Goal: Information Seeking & Learning: Learn about a topic

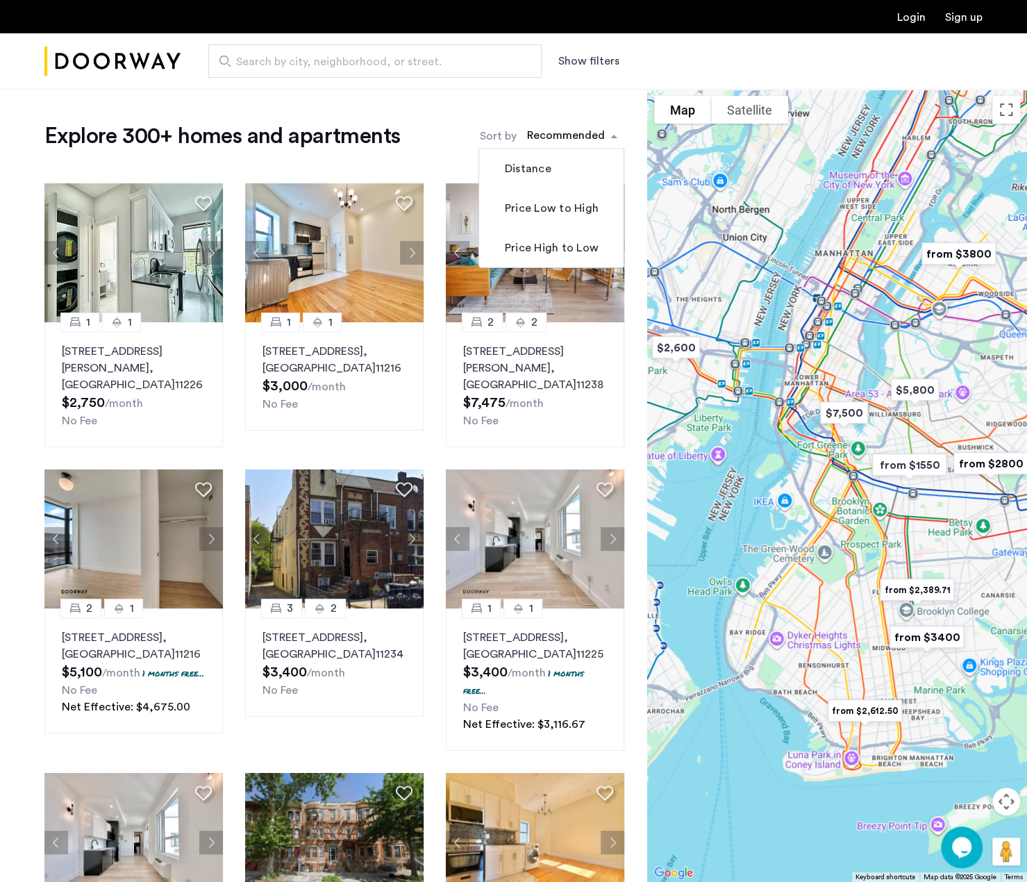
click at [612, 137] on span "sort-apartment" at bounding box center [615, 136] width 17 height 17
click at [549, 208] on label "Price Low to High" at bounding box center [550, 208] width 97 height 17
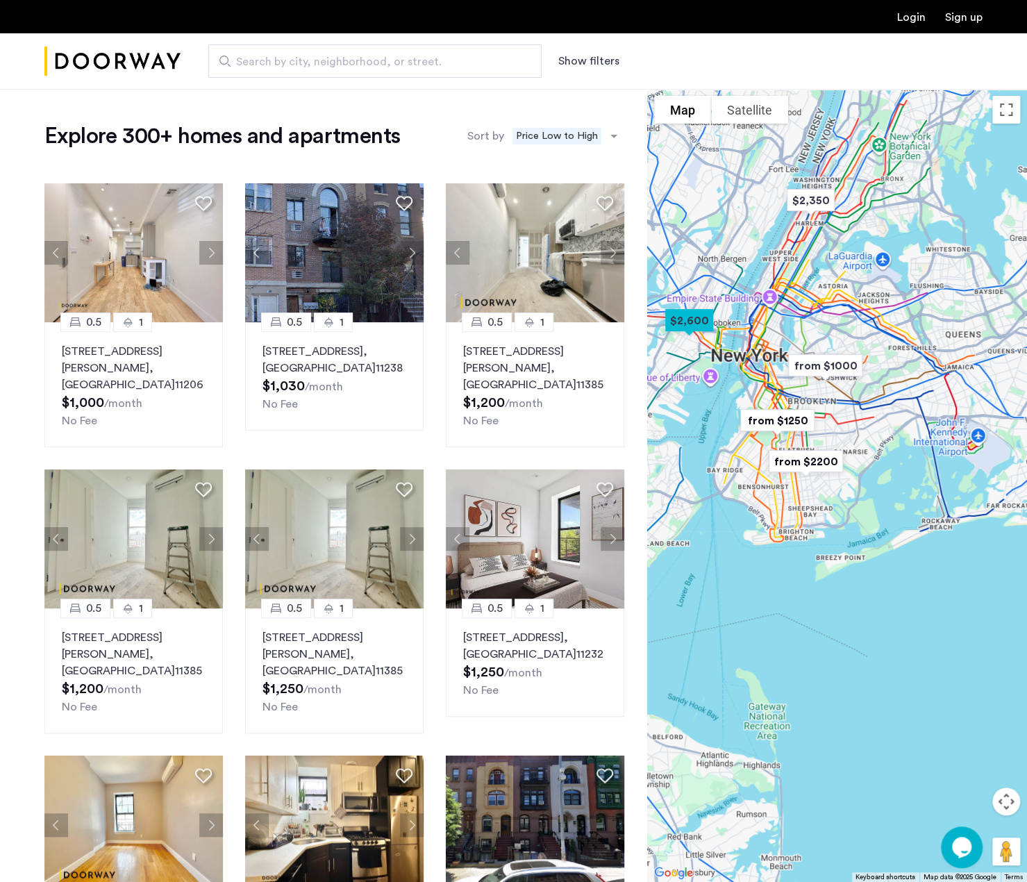
drag, startPoint x: 846, startPoint y: 510, endPoint x: 788, endPoint y: 380, distance: 142.7
click at [788, 380] on div at bounding box center [837, 485] width 380 height 793
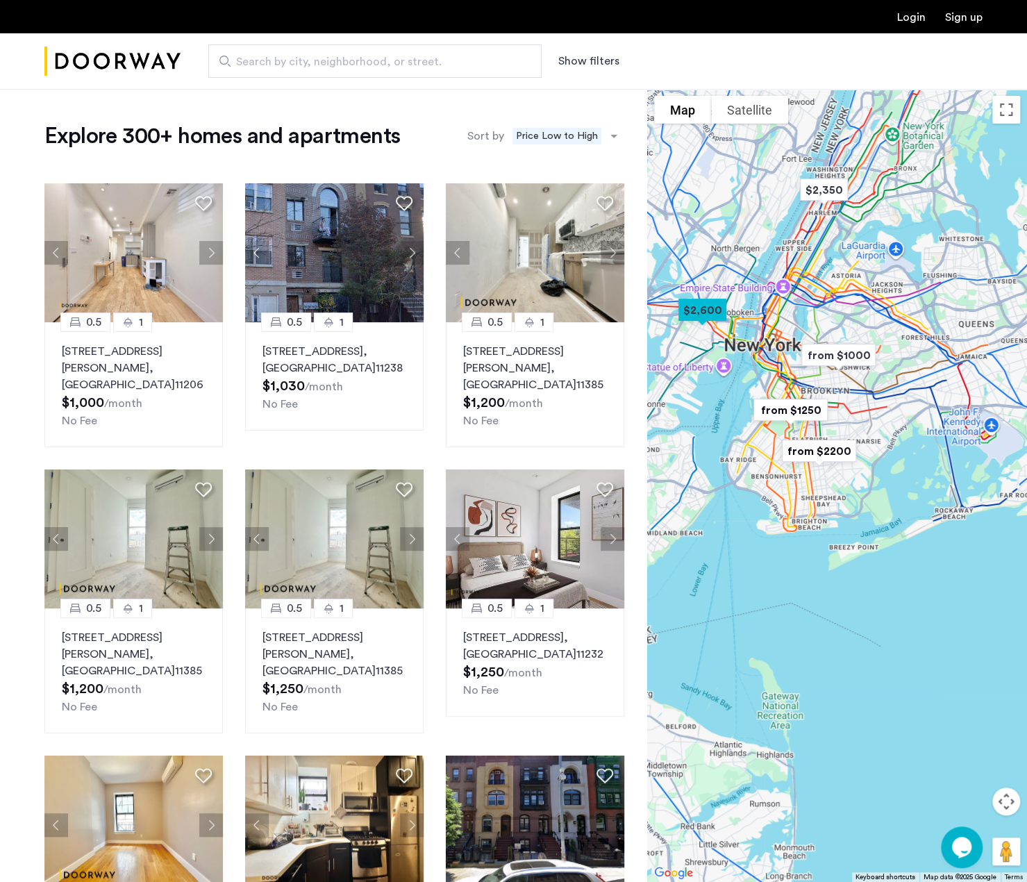
click at [891, 608] on div at bounding box center [837, 485] width 380 height 793
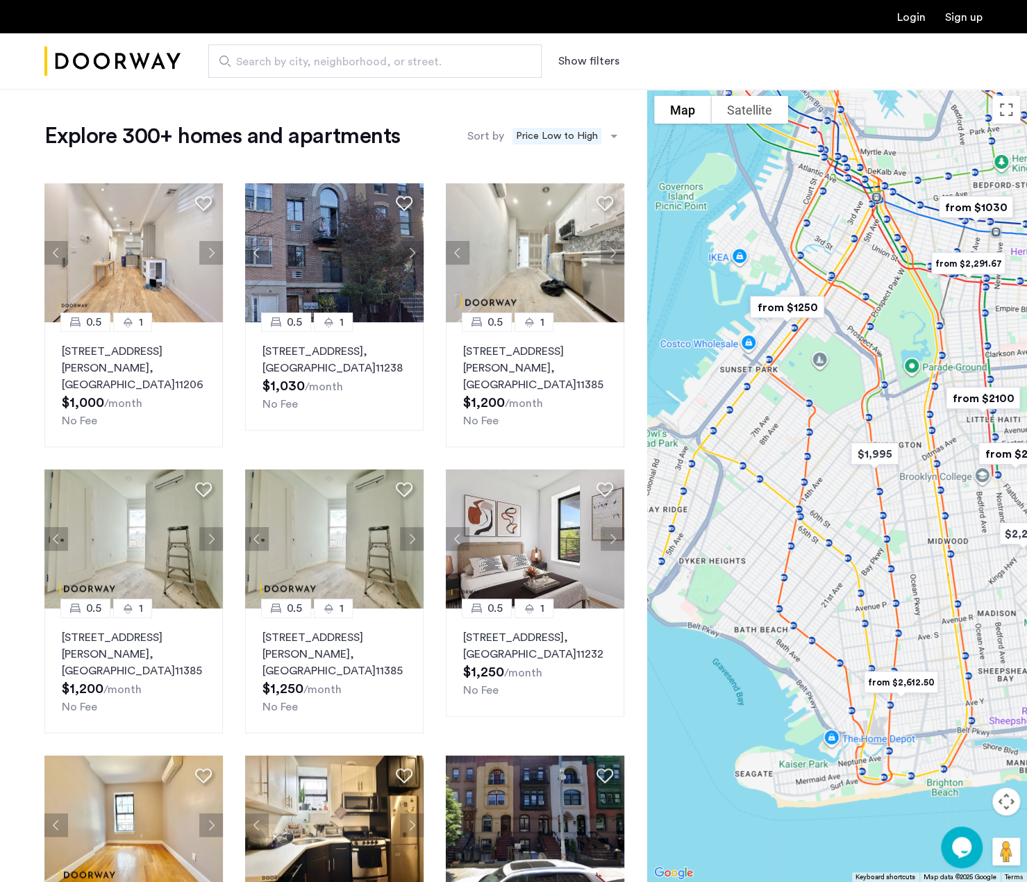
drag, startPoint x: 758, startPoint y: 317, endPoint x: 929, endPoint y: 515, distance: 260.9
click at [929, 515] on div at bounding box center [837, 485] width 380 height 793
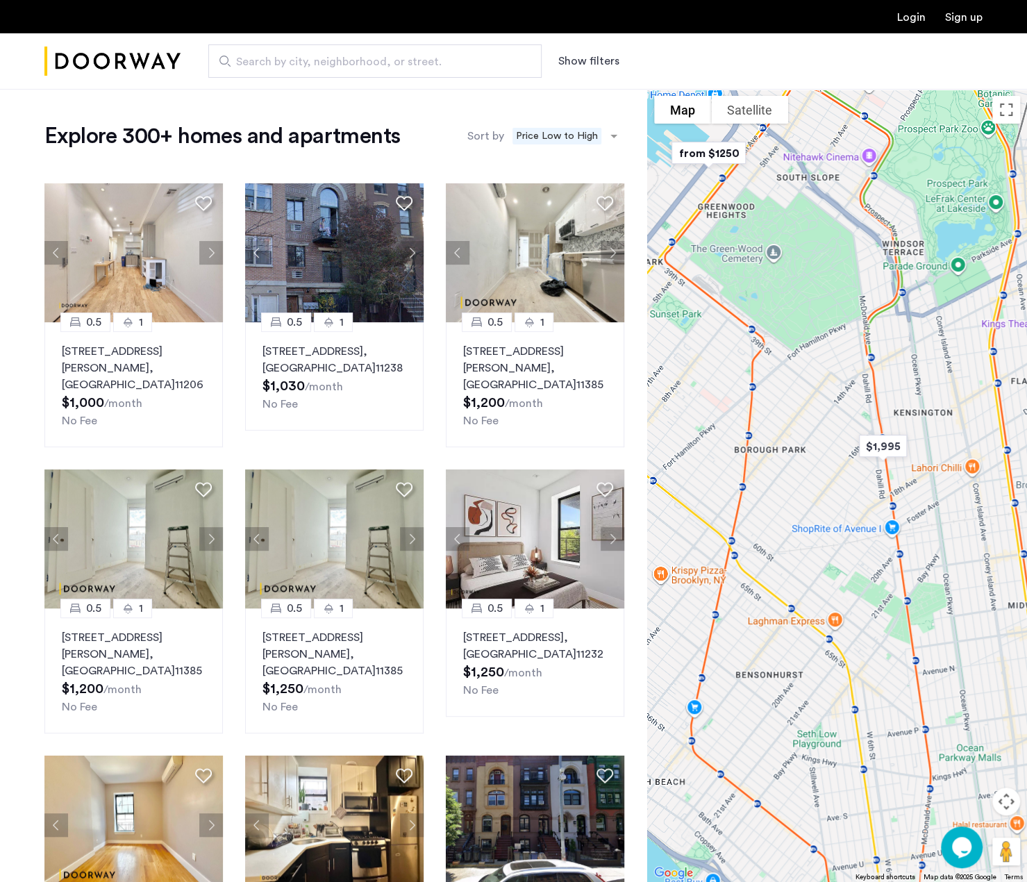
drag, startPoint x: 825, startPoint y: 465, endPoint x: 892, endPoint y: 535, distance: 96.3
click at [892, 535] on div at bounding box center [837, 485] width 380 height 793
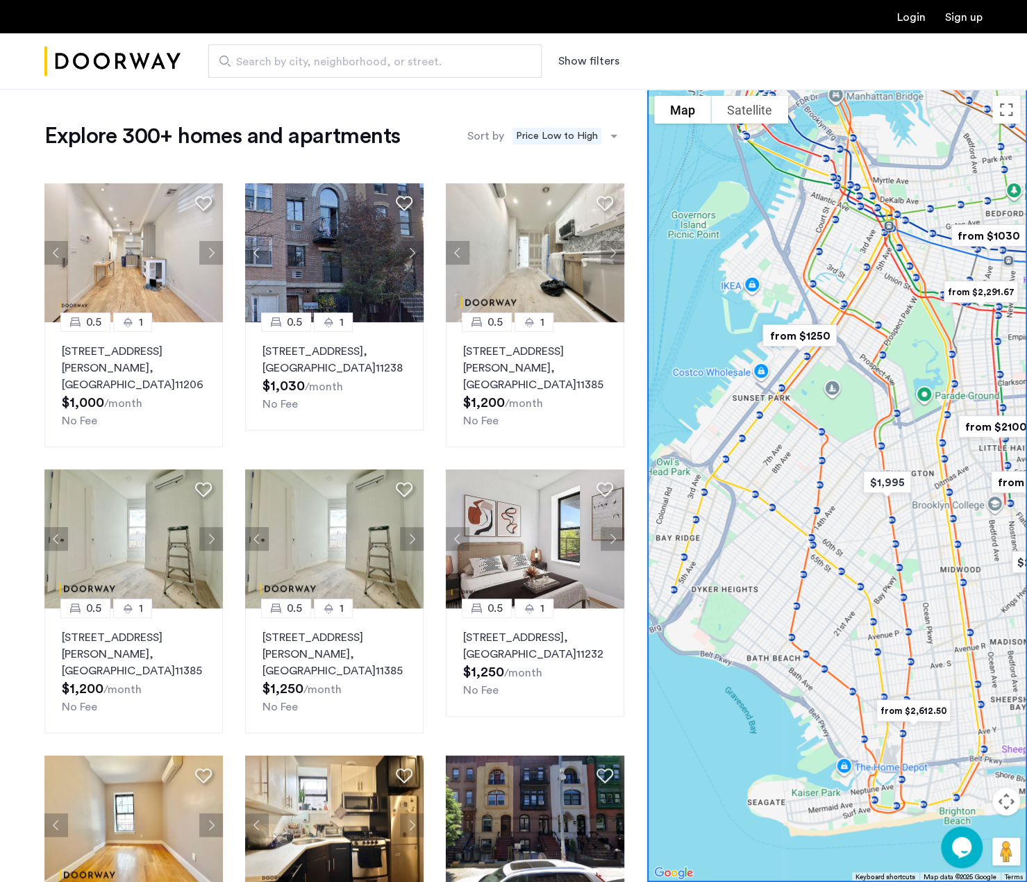
click at [805, 335] on img "from $1250" at bounding box center [799, 336] width 97 height 42
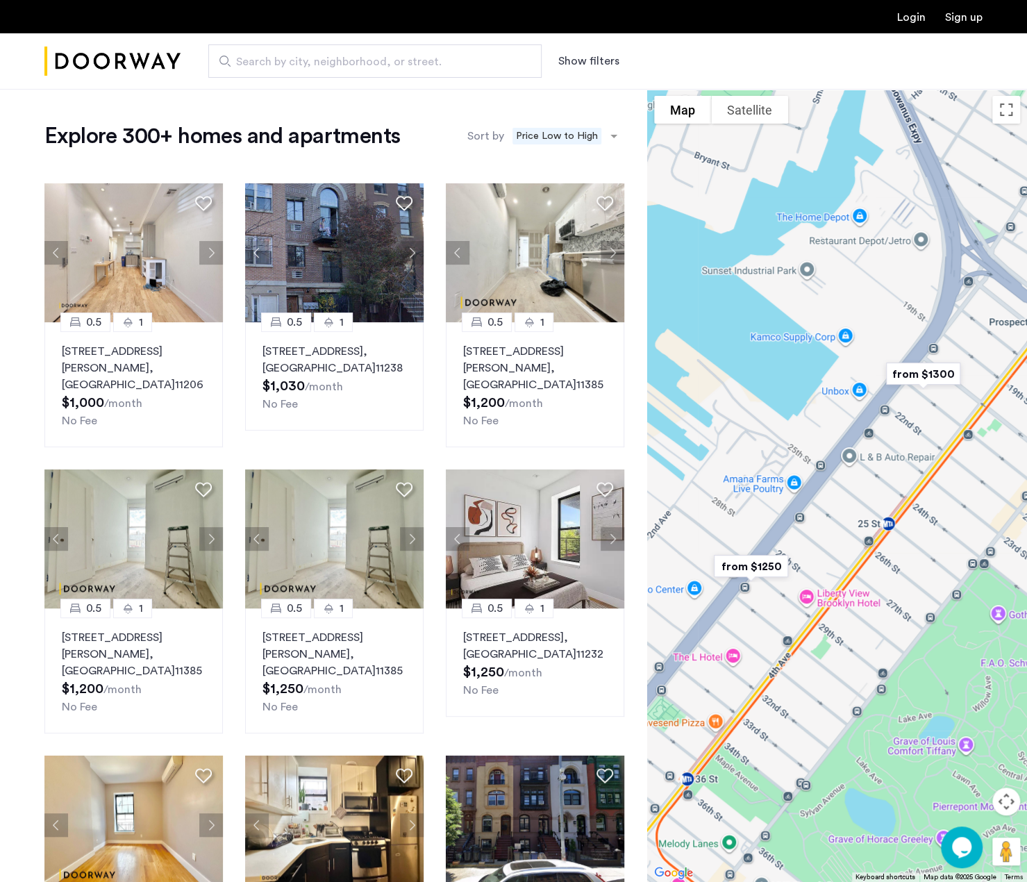
click at [926, 372] on img "from $1300" at bounding box center [923, 374] width 97 height 42
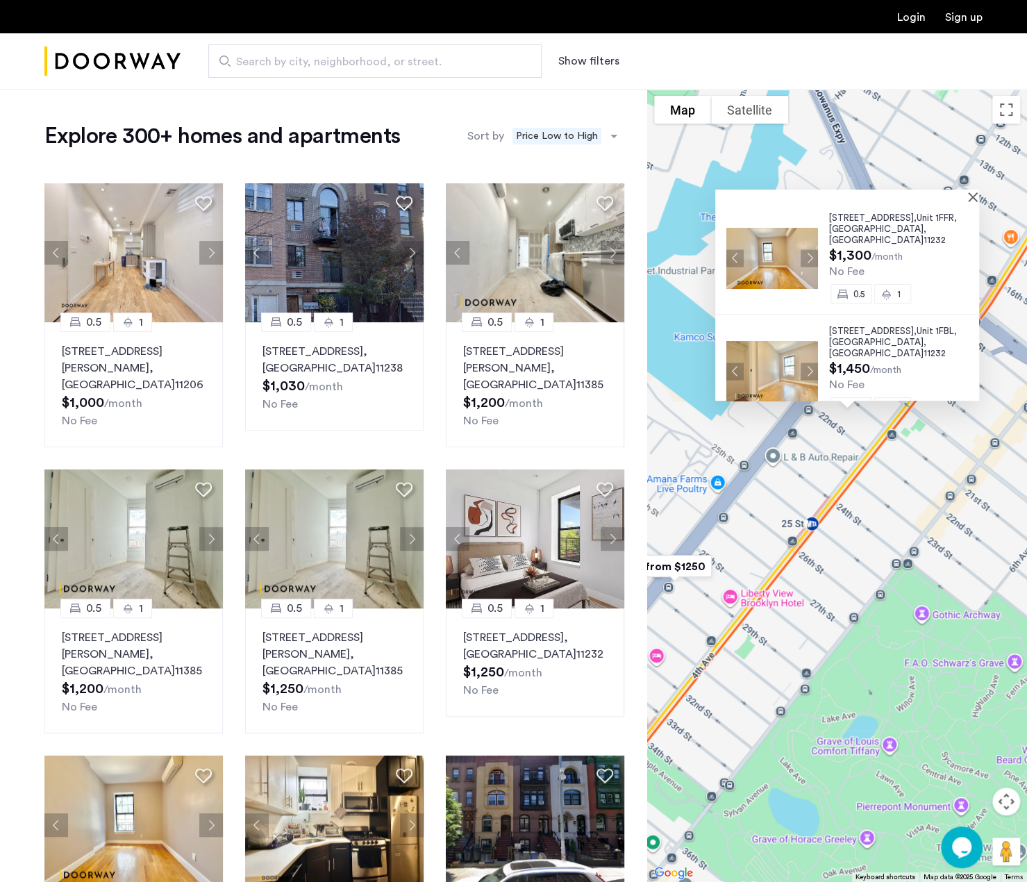
click at [772, 244] on img at bounding box center [772, 258] width 92 height 61
click at [766, 356] on img at bounding box center [772, 371] width 92 height 61
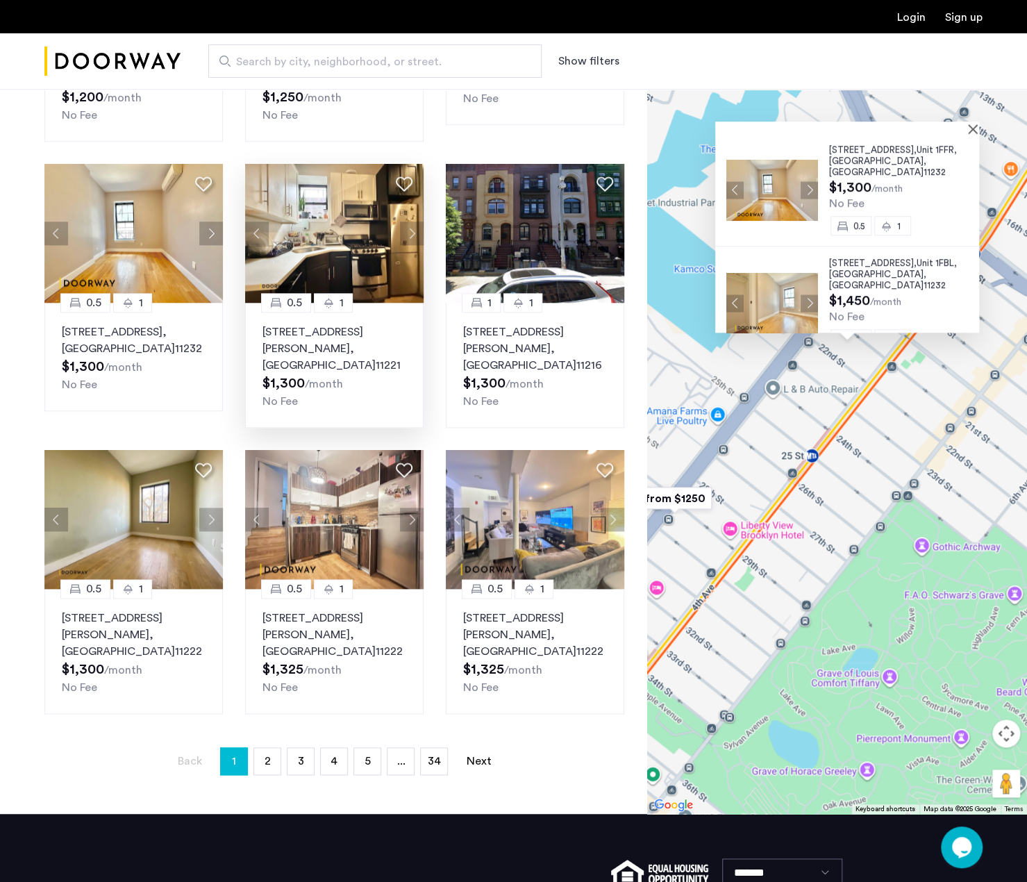
scroll to position [707, 0]
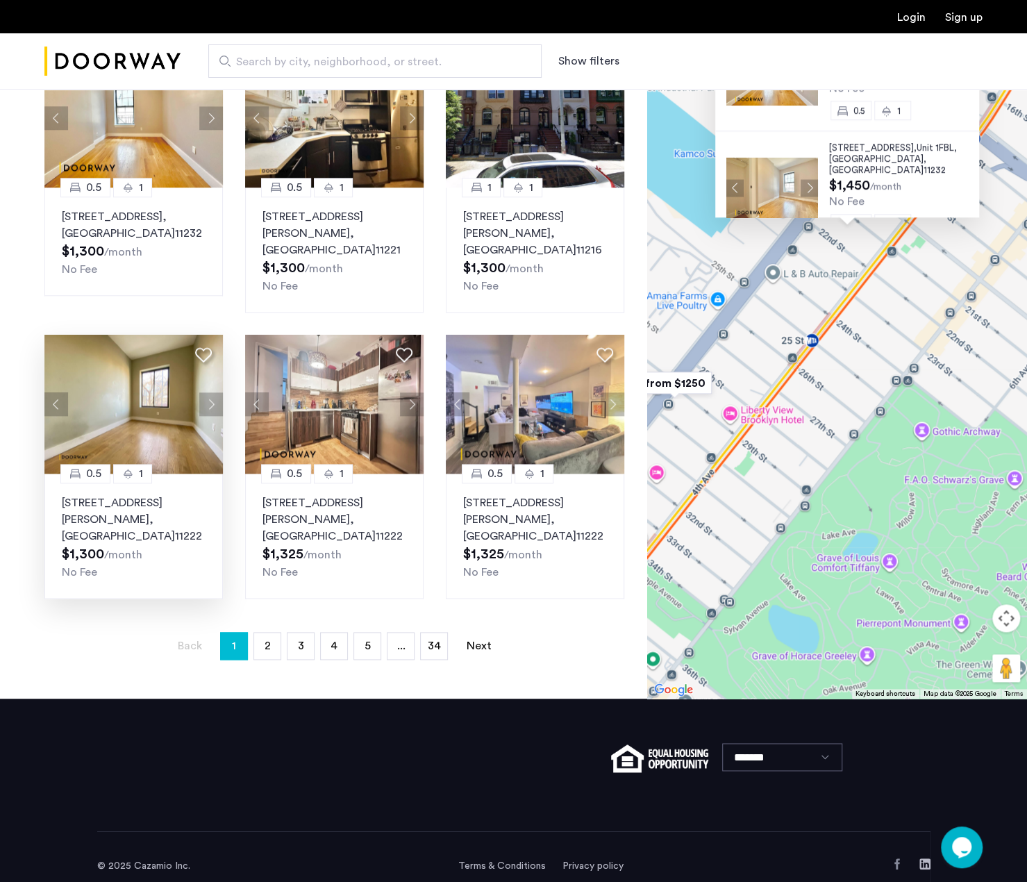
click at [112, 494] on p "445 Meeker Avenue, Unit 3LBR, Brooklyn , NY 11222" at bounding box center [134, 519] width 144 height 50
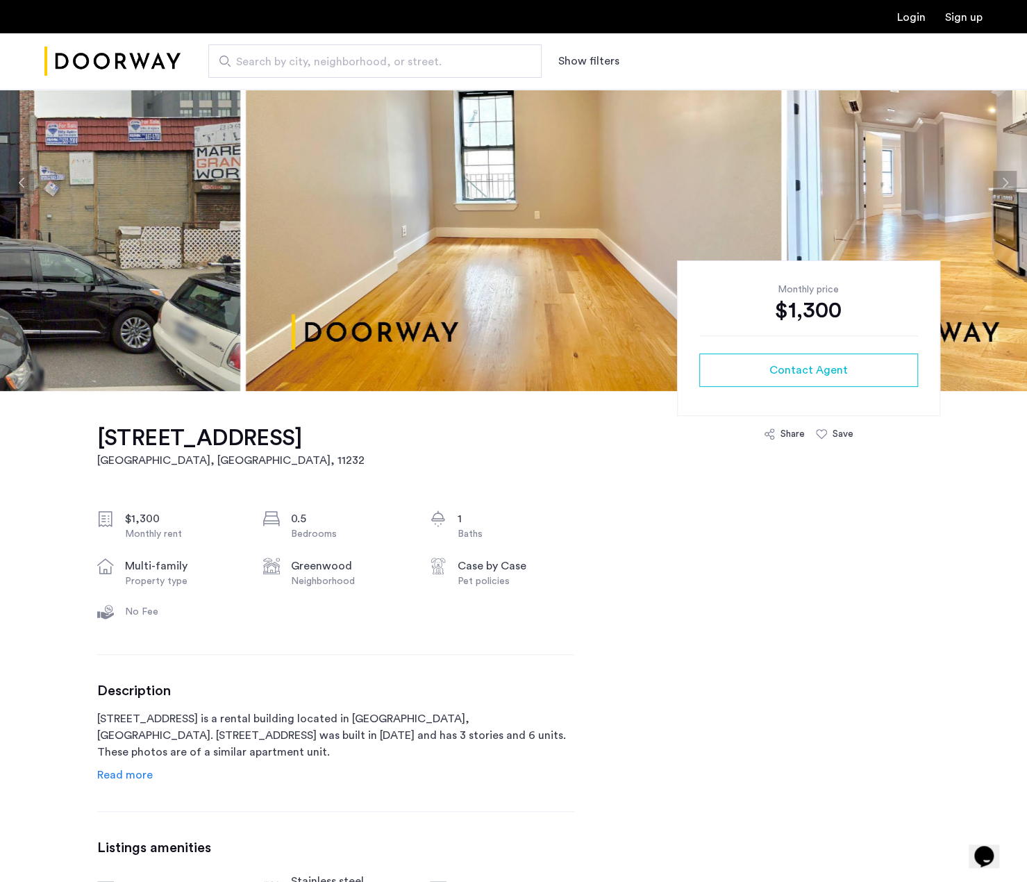
scroll to position [208, 0]
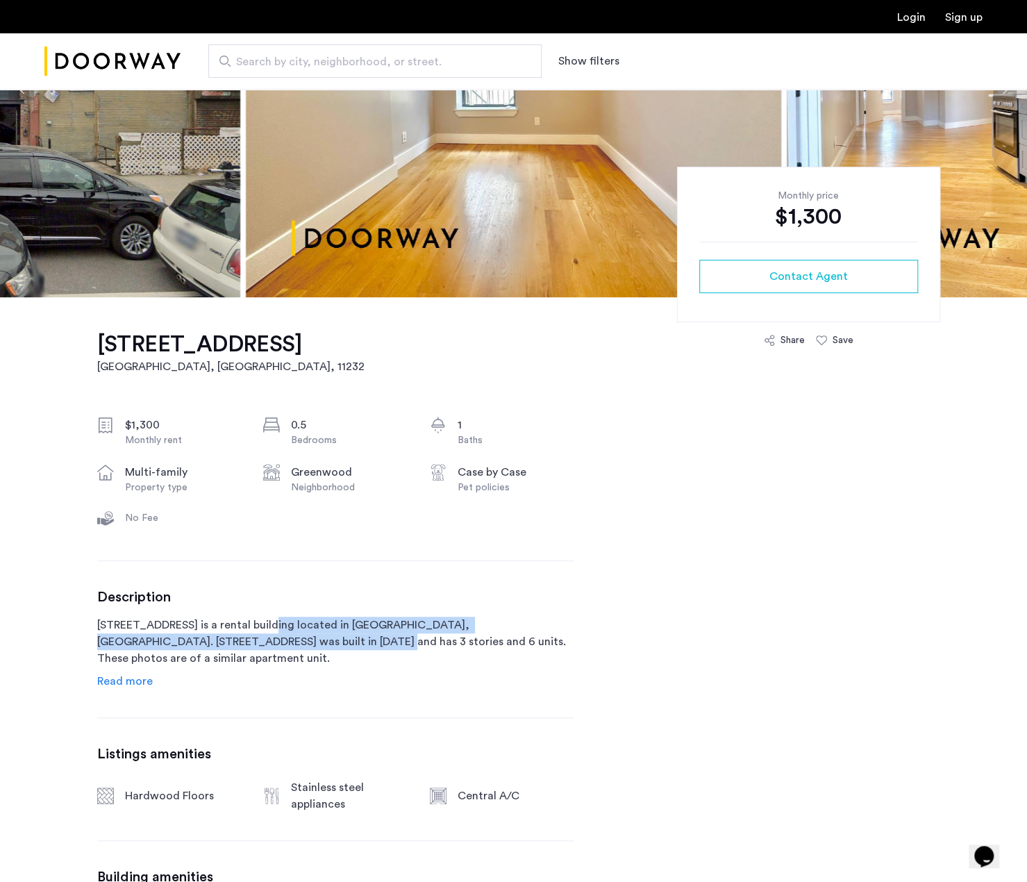
drag, startPoint x: 250, startPoint y: 622, endPoint x: 236, endPoint y: 647, distance: 28.0
click at [236, 647] on p "[STREET_ADDRESS] is a rental building located in [GEOGRAPHIC_DATA], [GEOGRAPHIC…" at bounding box center [335, 642] width 477 height 50
click at [138, 684] on span "Read more" at bounding box center [125, 681] width 56 height 11
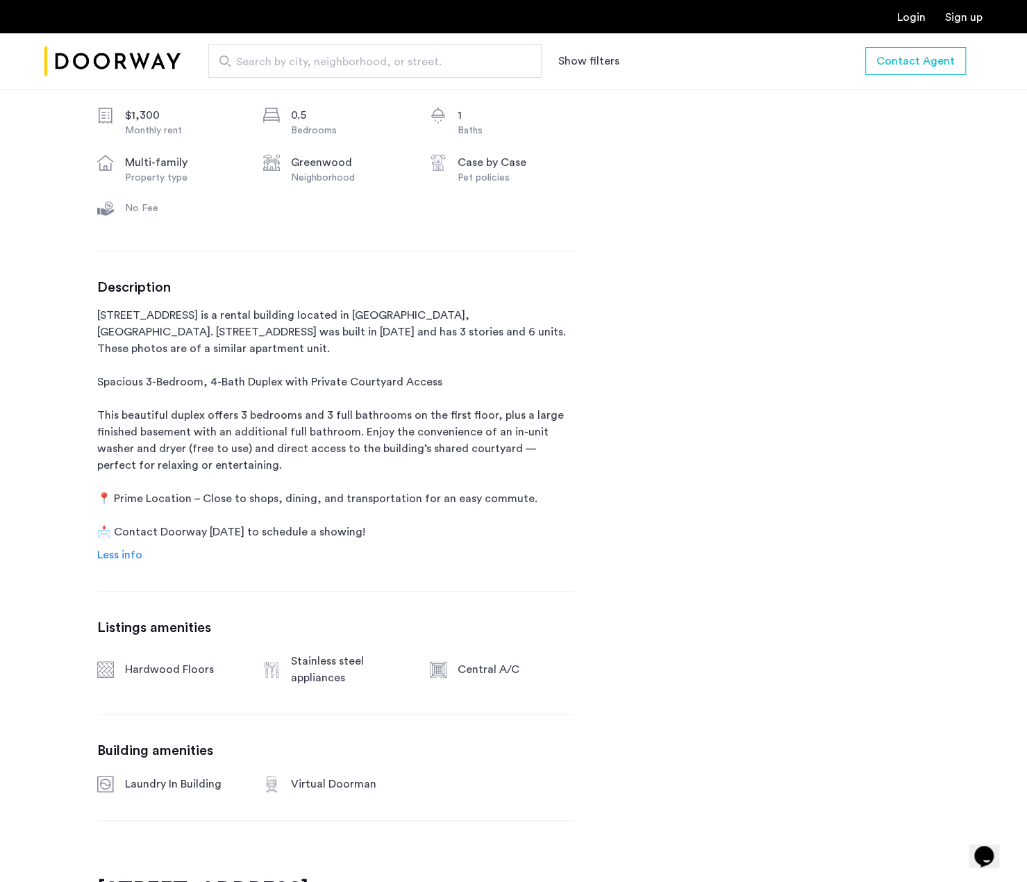
scroll to position [556, 0]
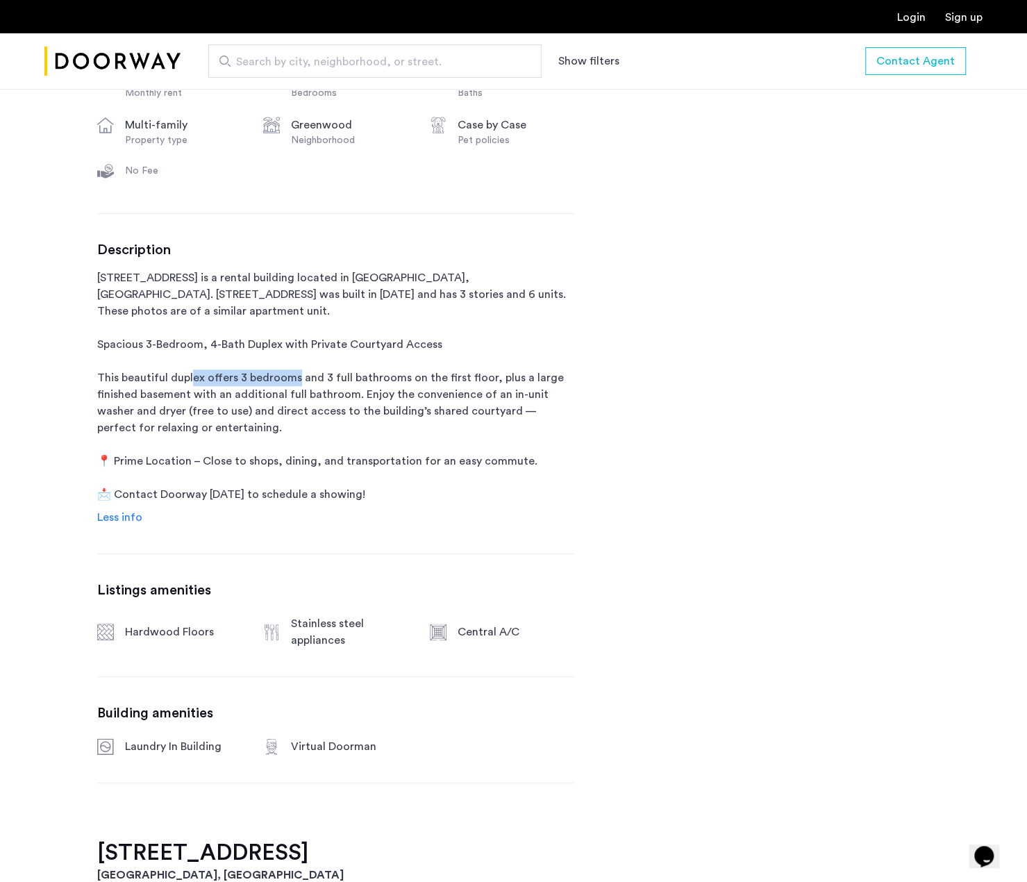
drag, startPoint x: 190, startPoint y: 378, endPoint x: 293, endPoint y: 381, distance: 103.5
click at [293, 381] on p "[STREET_ADDRESS] is a rental building located in [GEOGRAPHIC_DATA], [GEOGRAPHIC…" at bounding box center [335, 385] width 477 height 233
click at [185, 383] on p "[STREET_ADDRESS] is a rental building located in [GEOGRAPHIC_DATA], [GEOGRAPHIC…" at bounding box center [335, 385] width 477 height 233
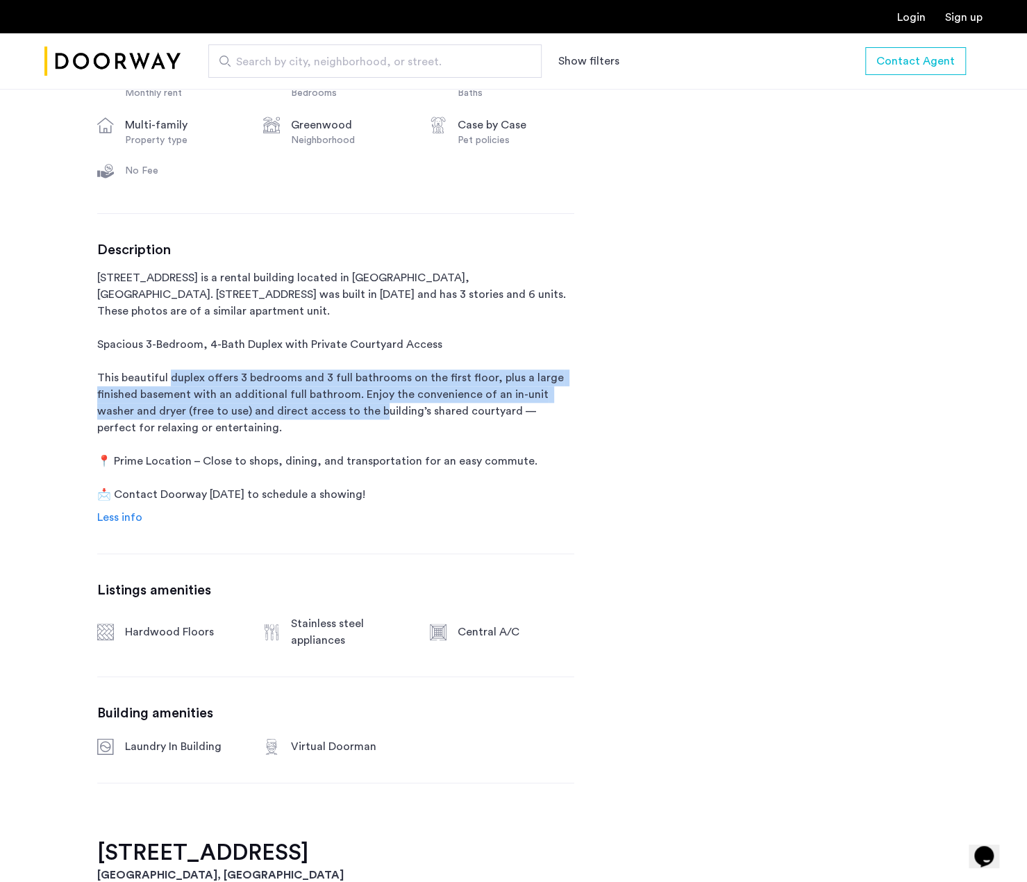
drag, startPoint x: 167, startPoint y: 376, endPoint x: 337, endPoint y: 406, distance: 173.5
click at [337, 406] on p "[STREET_ADDRESS] is a rental building located in [GEOGRAPHIC_DATA], [GEOGRAPHIC…" at bounding box center [335, 385] width 477 height 233
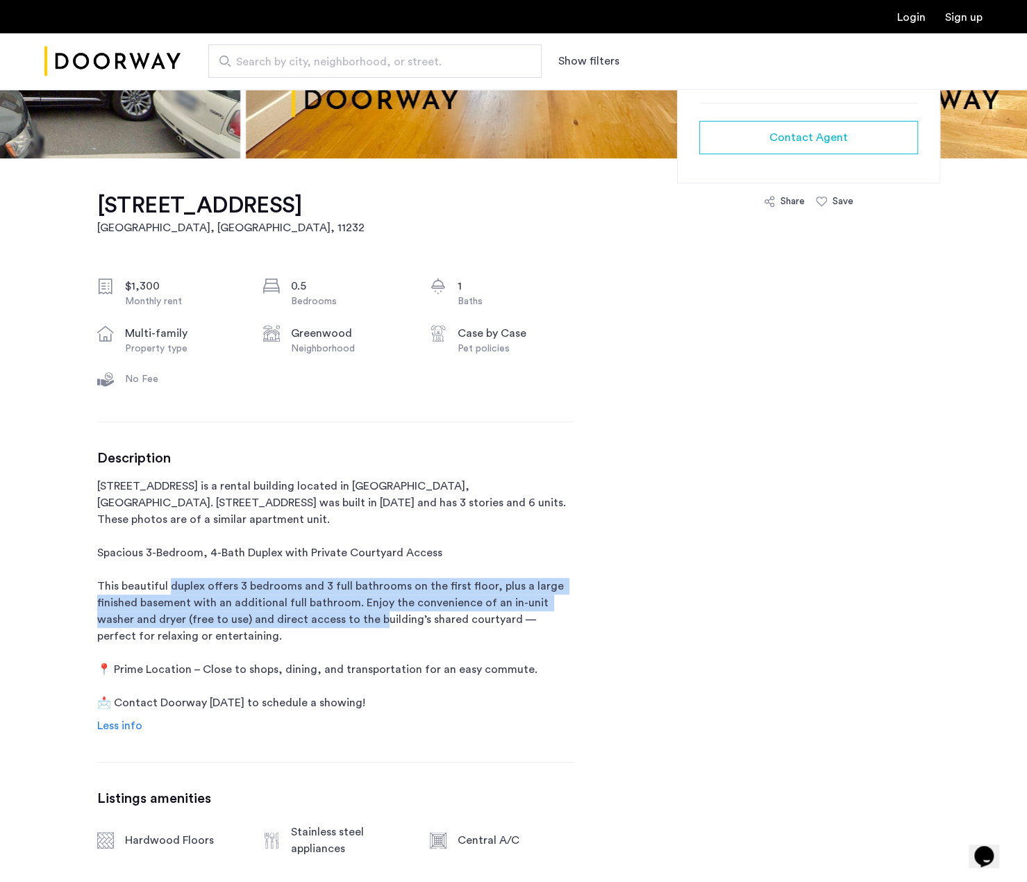
scroll to position [0, 0]
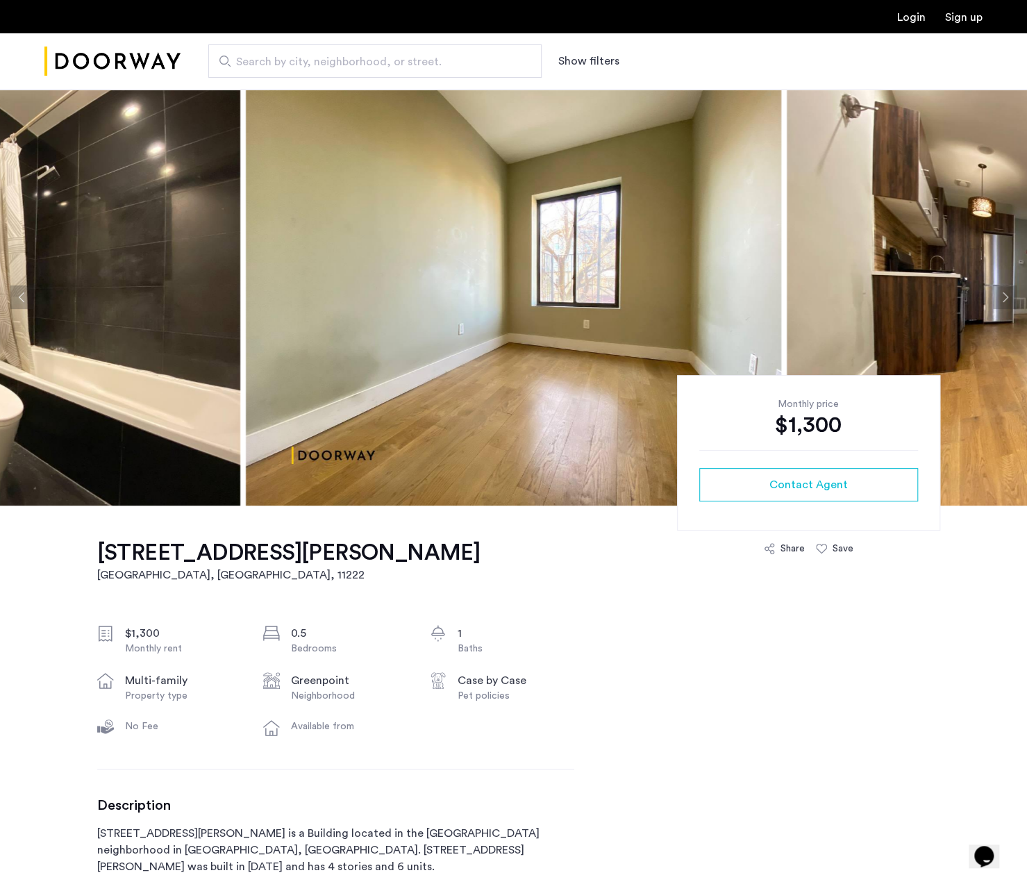
click at [918, 19] on link "Login" at bounding box center [911, 17] width 28 height 11
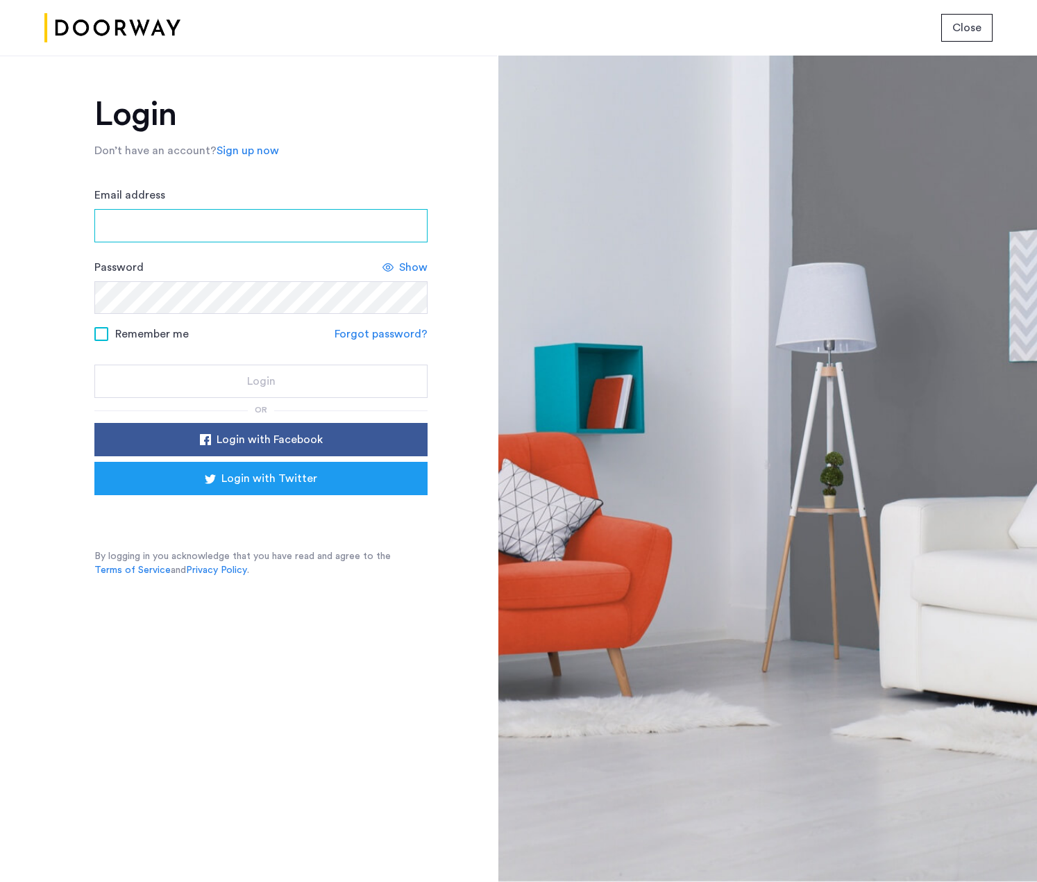
click at [144, 216] on input "Email address" at bounding box center [260, 225] width 333 height 33
type input "**********"
click at [268, 495] on cazamio-button "Login with Twitter" at bounding box center [260, 481] width 333 height 39
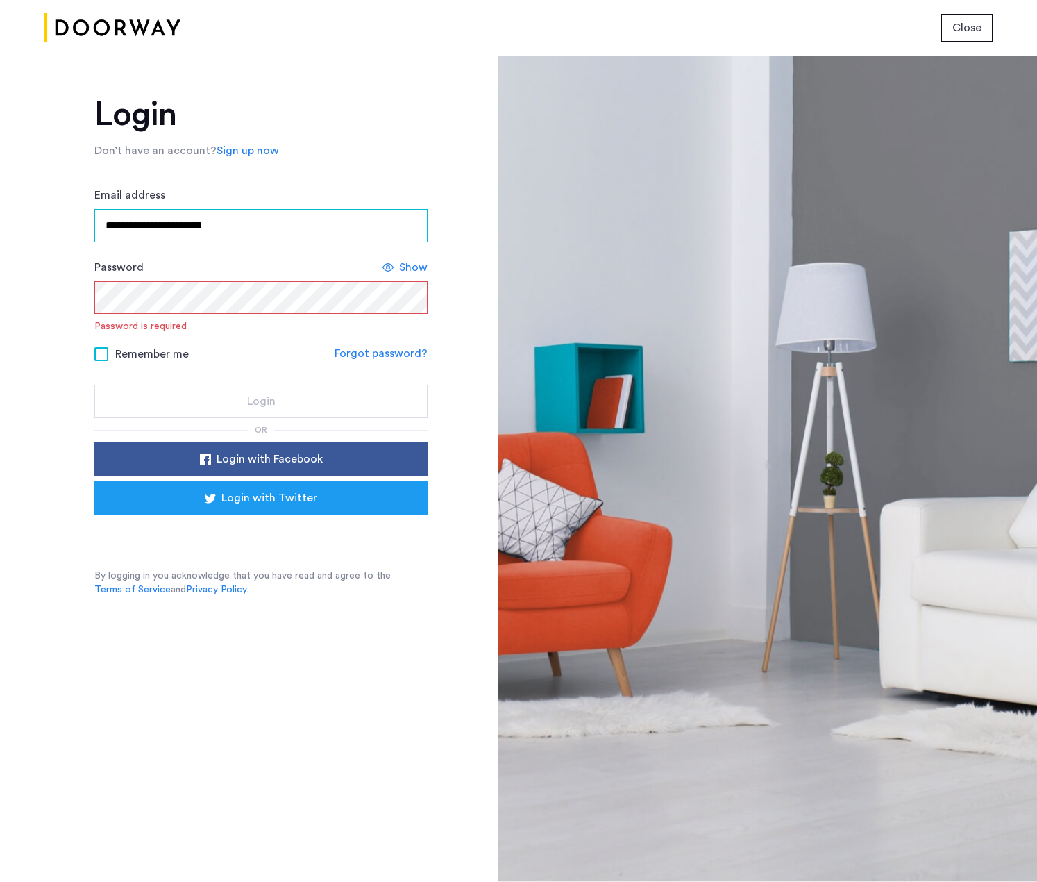
click at [275, 222] on input "**********" at bounding box center [260, 225] width 333 height 33
